Goal: Navigation & Orientation: Find specific page/section

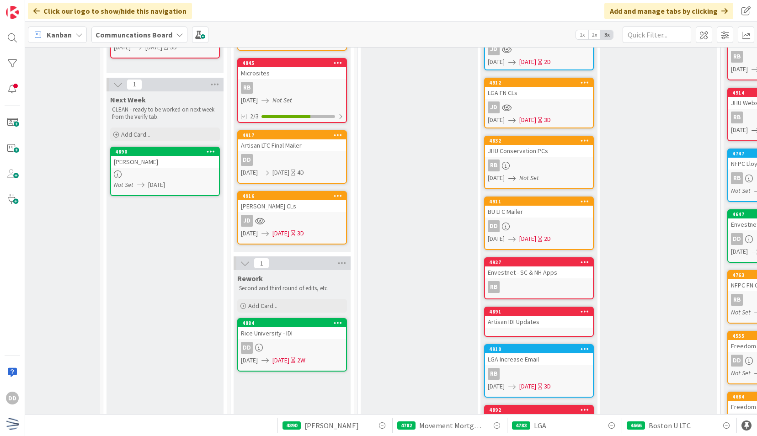
scroll to position [145, 165]
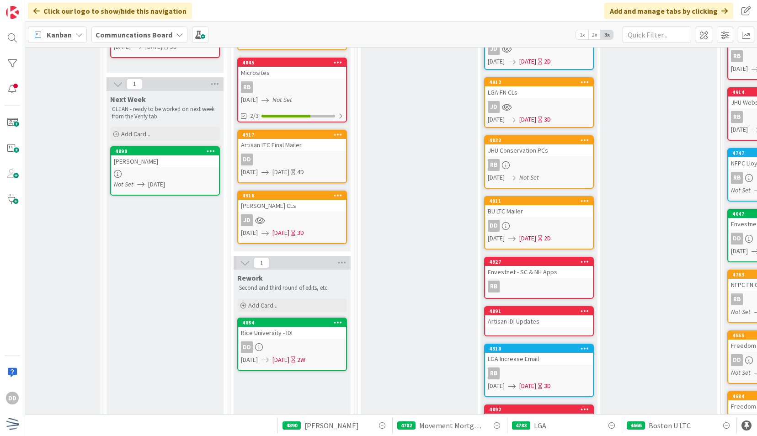
click at [305, 334] on div "Rice University - IDI" at bounding box center [292, 333] width 108 height 12
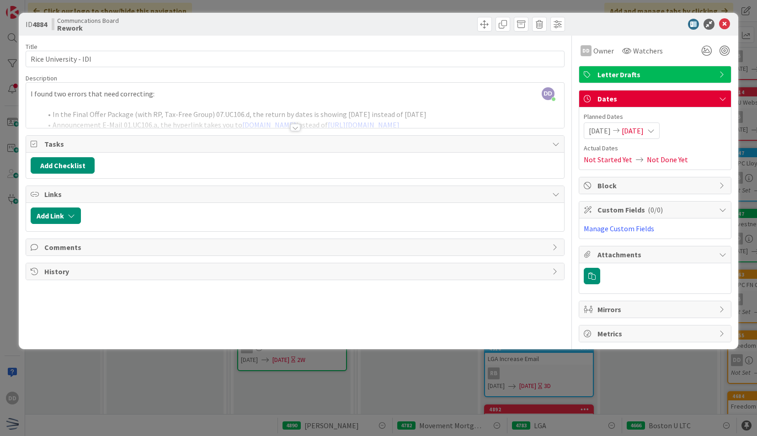
click at [293, 126] on div at bounding box center [295, 127] width 10 height 7
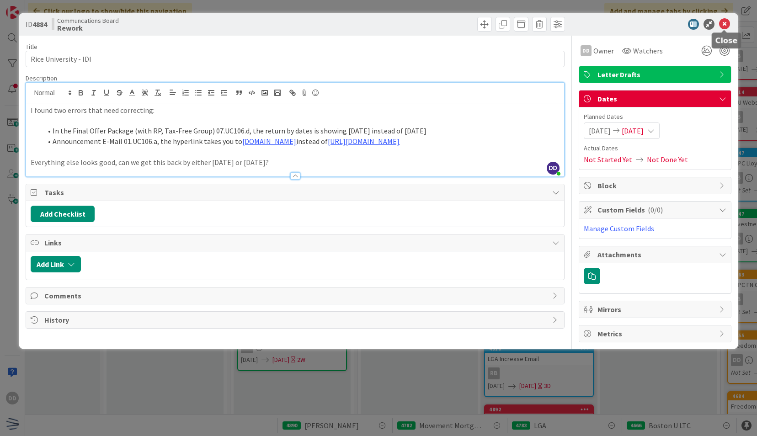
click at [726, 19] on icon at bounding box center [724, 24] width 11 height 11
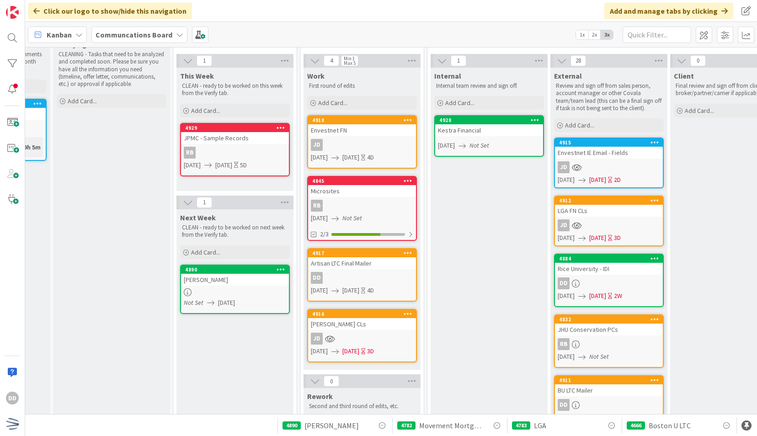
scroll to position [22, 87]
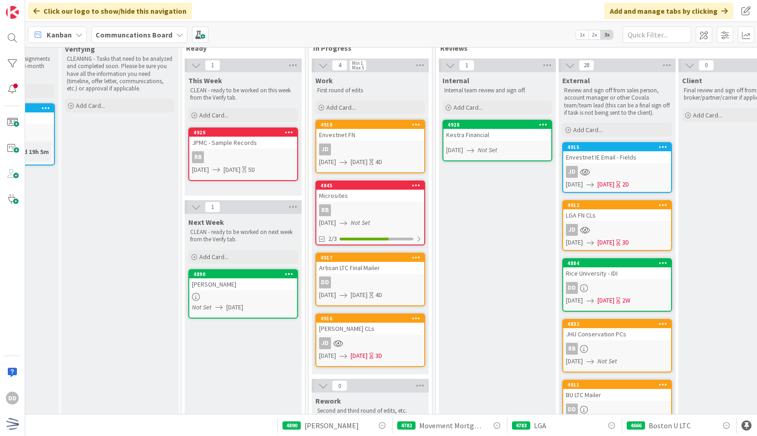
click at [246, 292] on link "[STREET_ADDRESS][PERSON_NAME] Not Set [DATE]" at bounding box center [243, 293] width 110 height 49
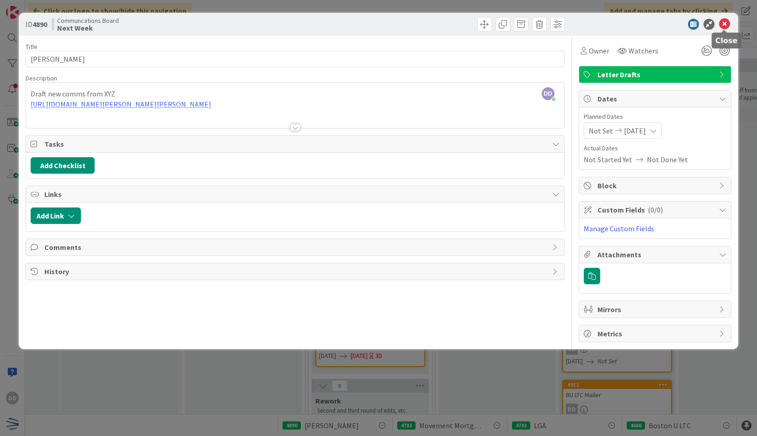
click at [726, 21] on icon at bounding box center [724, 24] width 11 height 11
